Goal: Navigation & Orientation: Go to known website

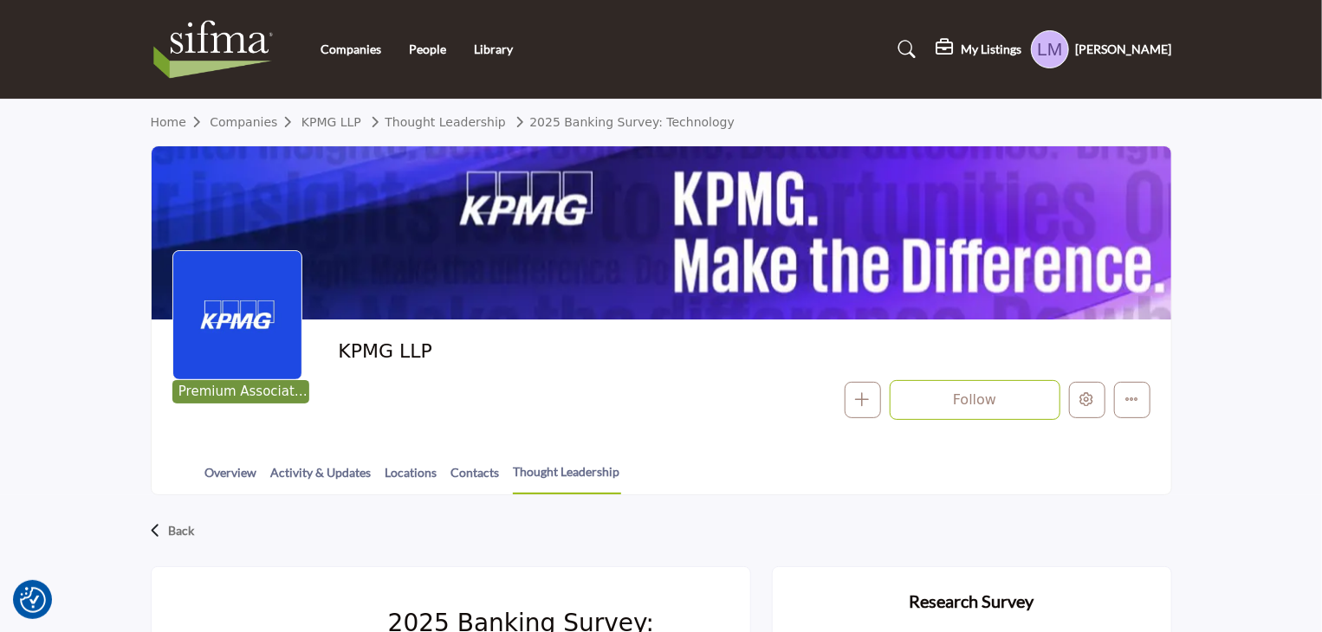
click at [1128, 47] on h5 "Laurie Moore" at bounding box center [1124, 49] width 96 height 17
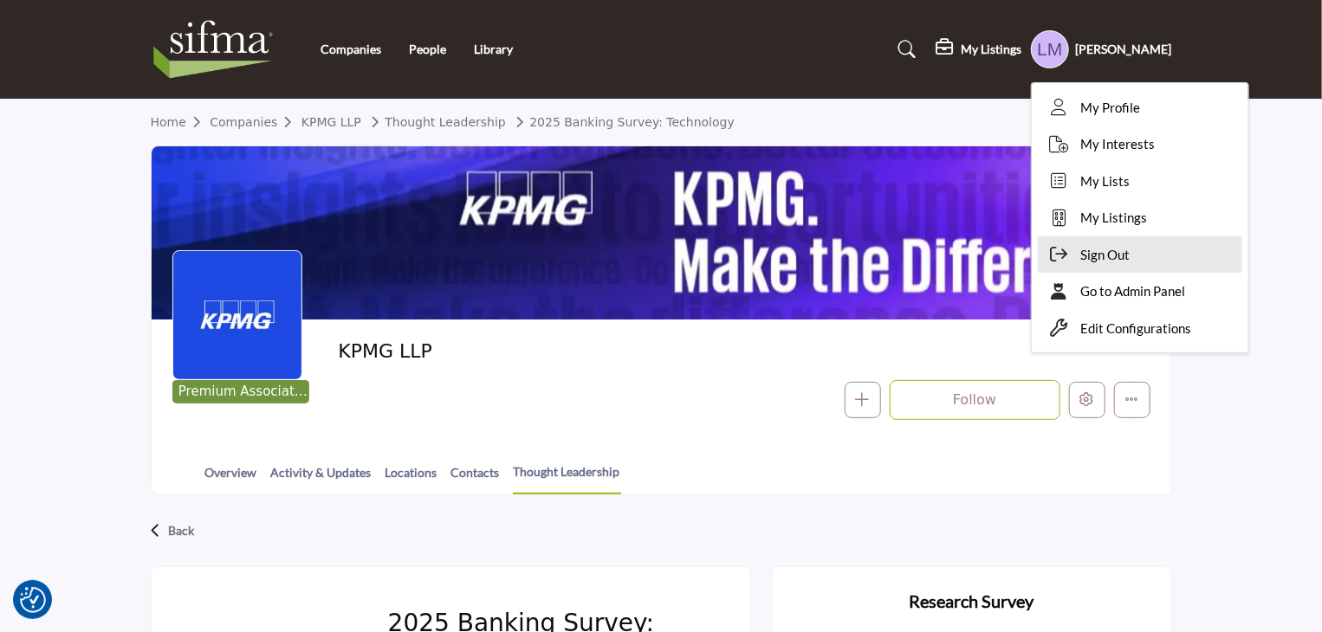
click at [1130, 257] on span "Sign Out" at bounding box center [1105, 255] width 49 height 20
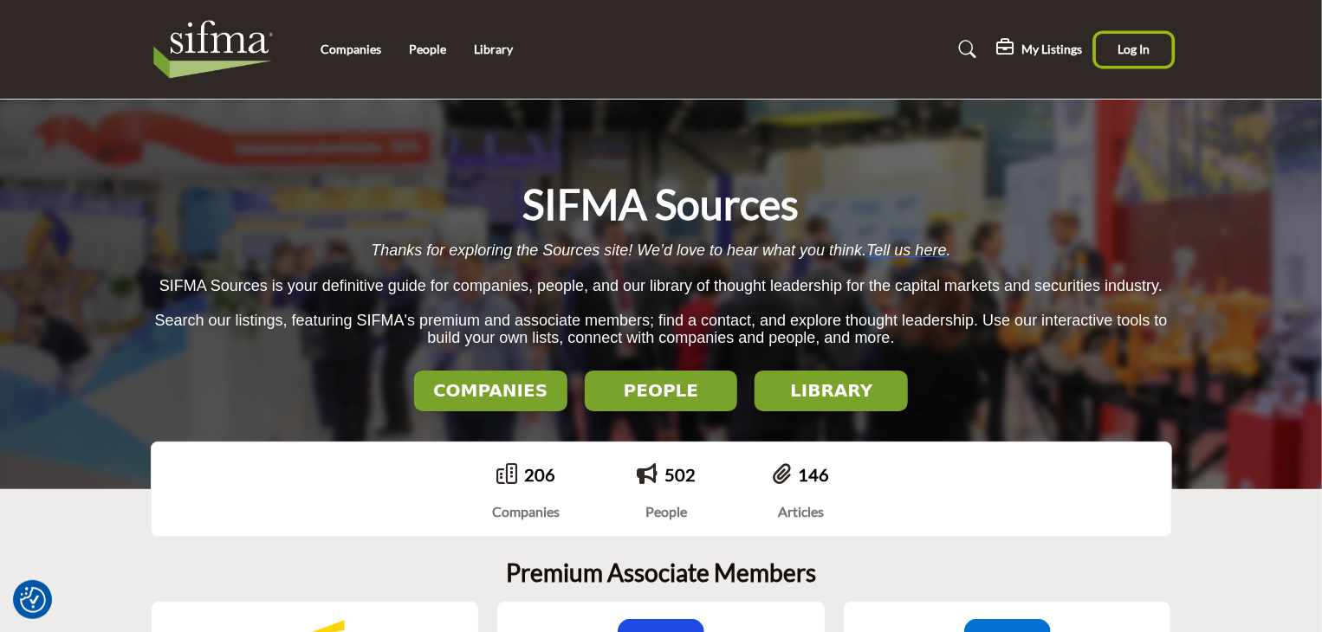
click at [1136, 49] on span "Log In" at bounding box center [1133, 49] width 32 height 15
click at [1130, 48] on span "Log In" at bounding box center [1133, 49] width 32 height 15
click at [1144, 49] on span "Log In" at bounding box center [1133, 49] width 32 height 15
click at [1141, 41] on button "Log In" at bounding box center [1134, 50] width 76 height 32
